Goal: Information Seeking & Learning: Learn about a topic

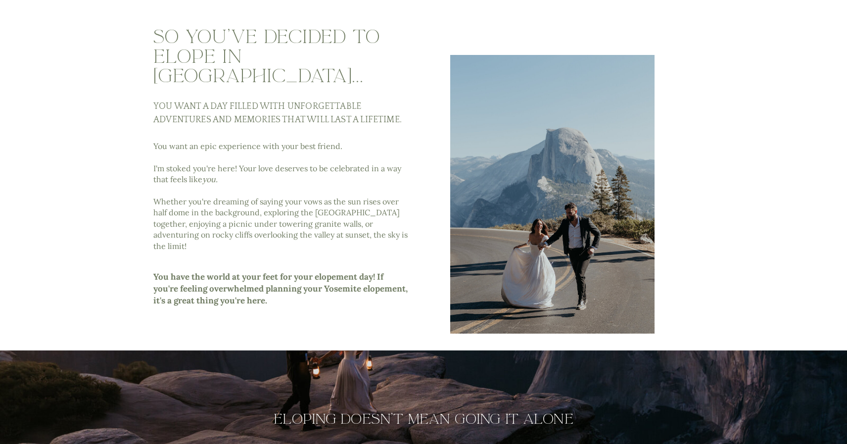
scroll to position [405, 0]
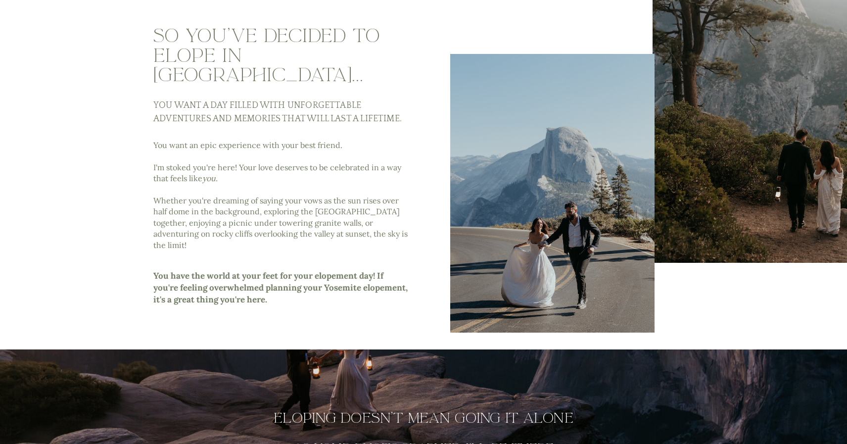
click at [155, 109] on h3 "You want a day filled with unforgettable adventures and memories that will last…" at bounding box center [282, 112] width 258 height 27
drag, startPoint x: 155, startPoint y: 108, endPoint x: 410, endPoint y: 118, distance: 255.4
click at [410, 118] on h3 "You want a day filled with unforgettable adventures and memories that will last…" at bounding box center [282, 112] width 258 height 27
click at [364, 154] on p "You want an epic experience with your best friend. I'm stoked you're here! Your…" at bounding box center [282, 194] width 258 height 111
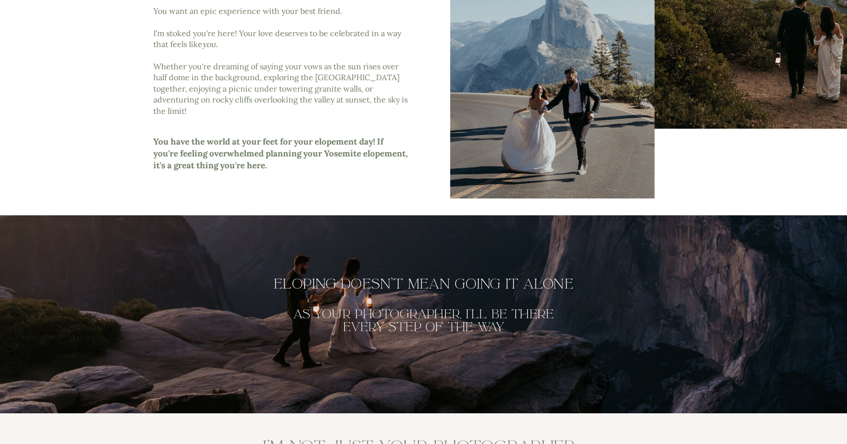
scroll to position [551, 0]
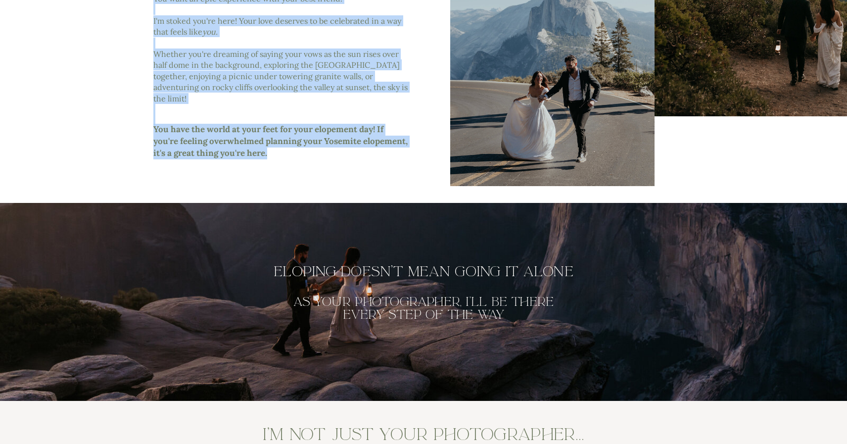
drag, startPoint x: 153, startPoint y: 129, endPoint x: 277, endPoint y: 156, distance: 127.6
click at [277, 156] on p "You have the world at your feet for your elopement day! If you're feeling overw…" at bounding box center [280, 142] width 255 height 37
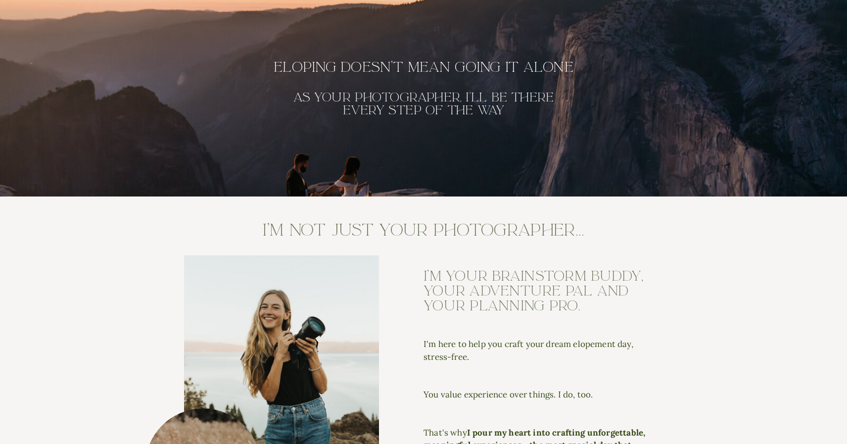
scroll to position [743, 0]
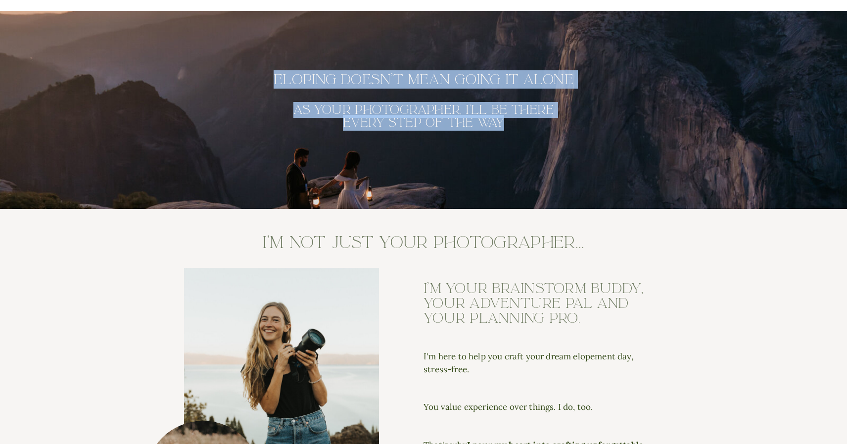
drag, startPoint x: 274, startPoint y: 80, endPoint x: 512, endPoint y: 127, distance: 242.6
click at [512, 127] on div "Eloping doesn't mean going it alone as your photographer, I'll be there every s…" at bounding box center [423, 110] width 593 height 198
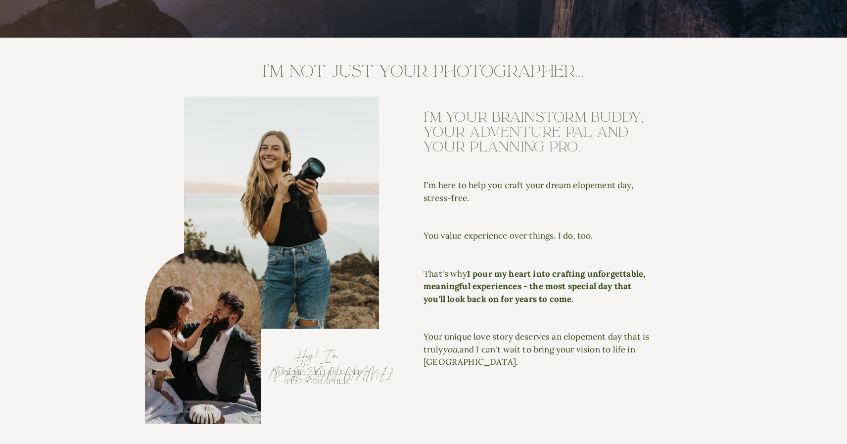
scroll to position [921, 0]
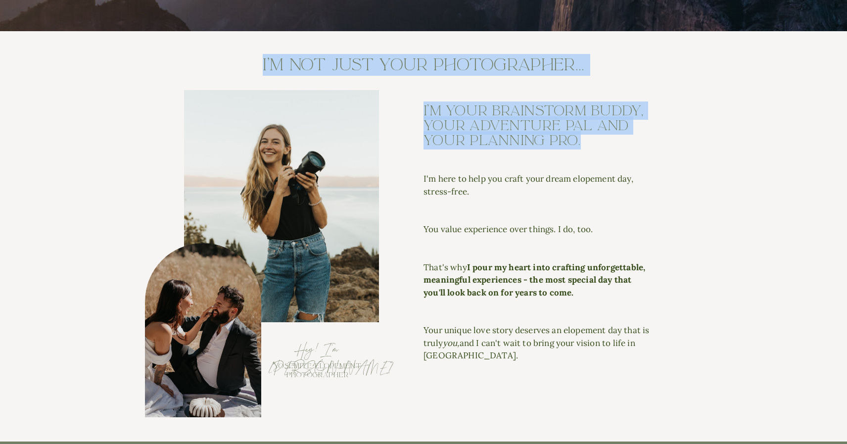
drag, startPoint x: 259, startPoint y: 65, endPoint x: 594, endPoint y: 149, distance: 345.7
click at [594, 149] on div "I'm here to help you craft your dream elopement day, stress-free. You value exp…" at bounding box center [423, 236] width 593 height 410
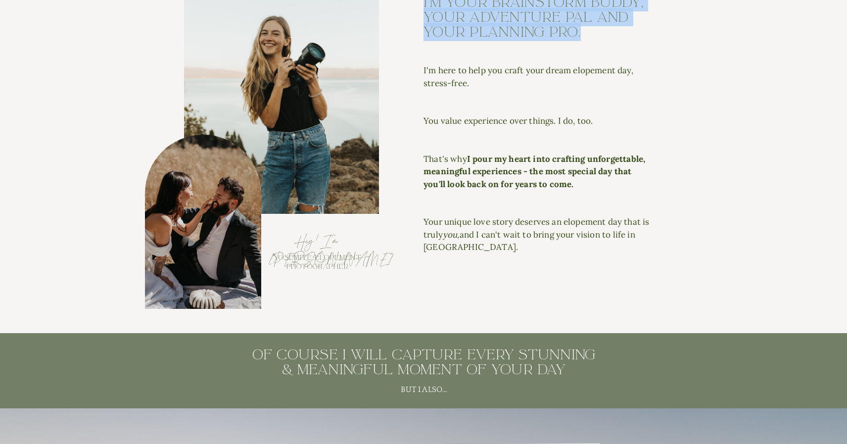
scroll to position [1034, 0]
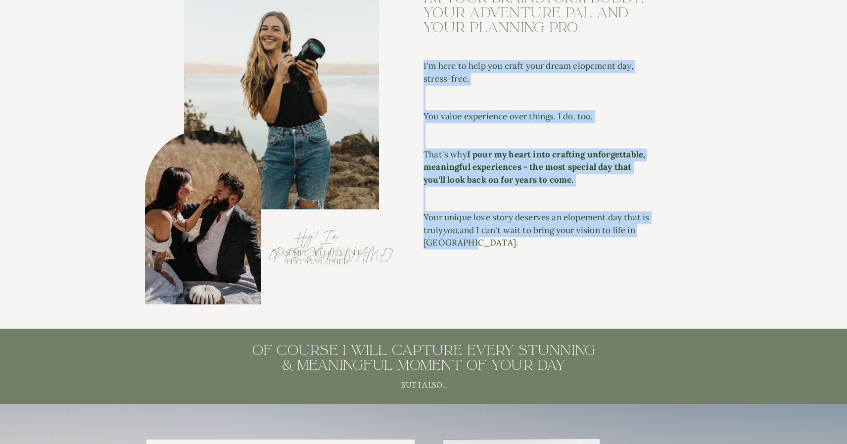
drag, startPoint x: 424, startPoint y: 67, endPoint x: 465, endPoint y: 241, distance: 178.8
click at [465, 241] on p "I'm here to help you craft your dream elopement day, stress-free. You value exp…" at bounding box center [538, 153] width 230 height 186
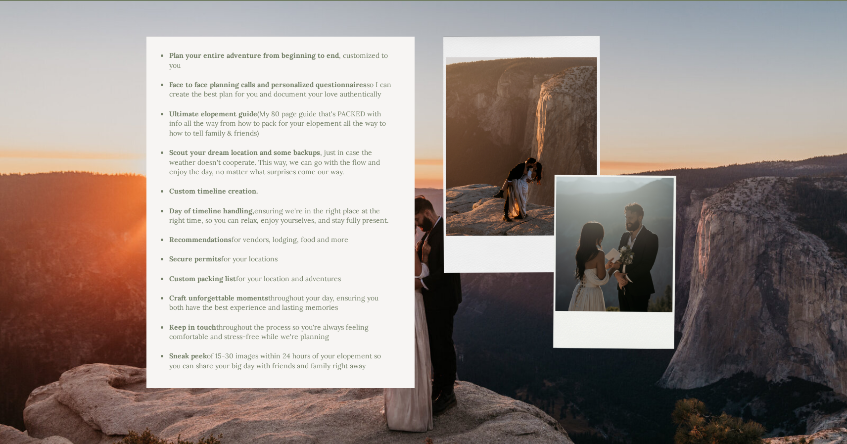
scroll to position [1432, 0]
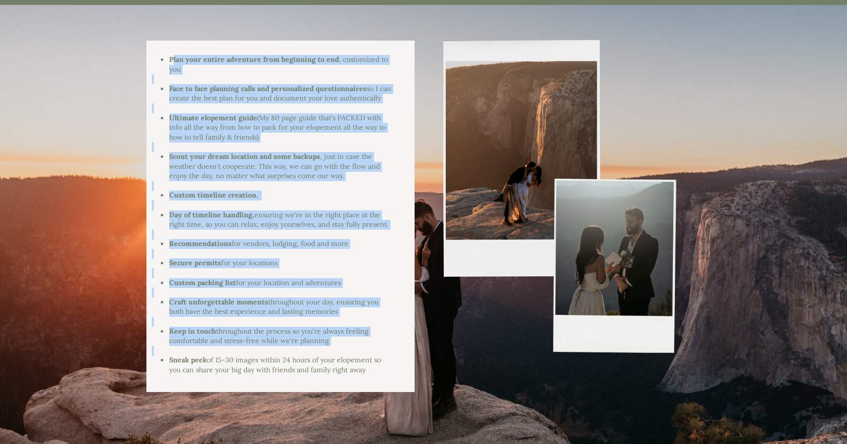
drag, startPoint x: 171, startPoint y: 58, endPoint x: 221, endPoint y: 378, distance: 323.8
click at [221, 377] on div "Plan your entire adventure from beginning to end , customized to you Face to fa…" at bounding box center [272, 216] width 240 height 322
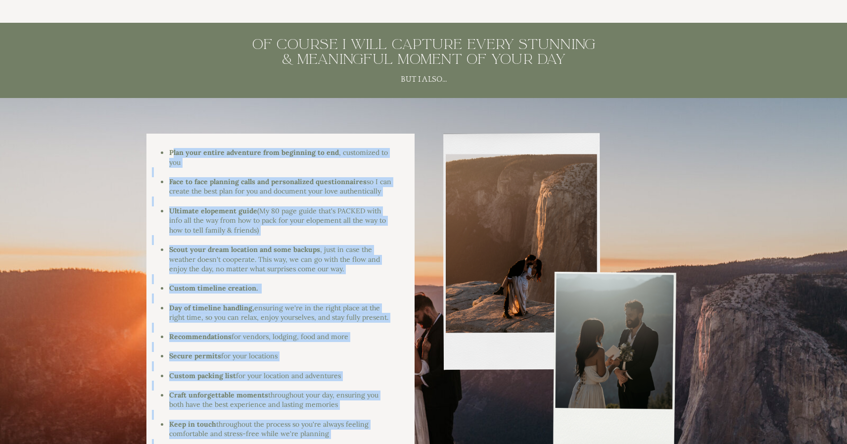
scroll to position [1354, 0]
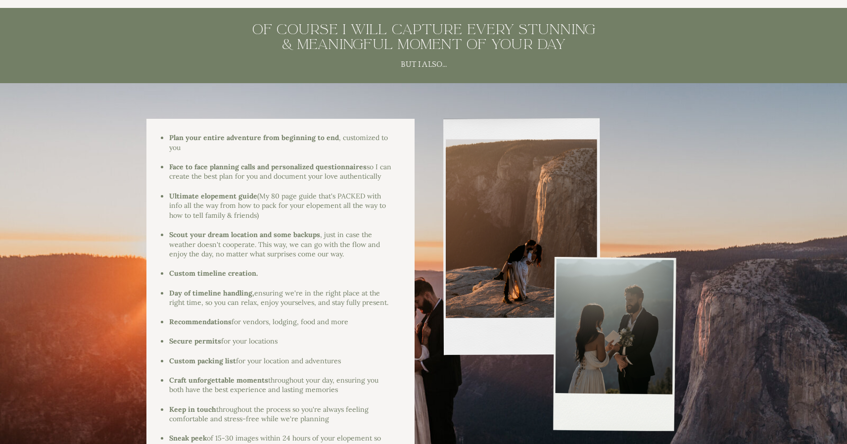
click at [257, 26] on h2 "of course I will capture every stunning & meaningful moment of your day" at bounding box center [424, 37] width 354 height 31
drag, startPoint x: 257, startPoint y: 26, endPoint x: 458, endPoint y: 59, distance: 204.5
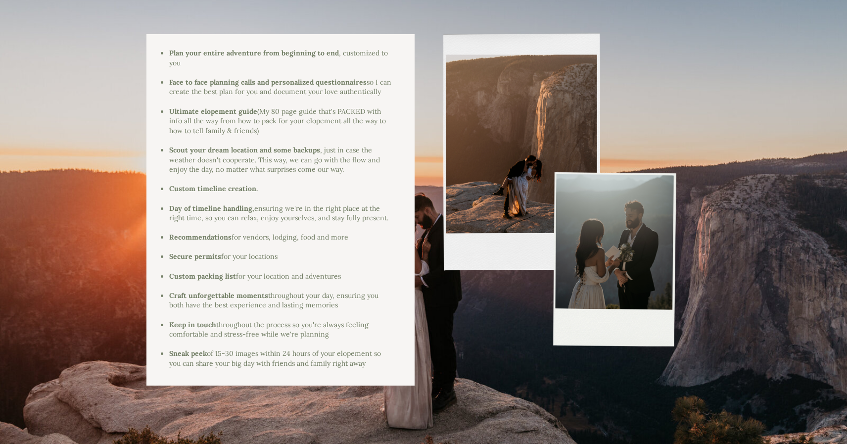
scroll to position [1438, 0]
